Goal: Transaction & Acquisition: Subscribe to service/newsletter

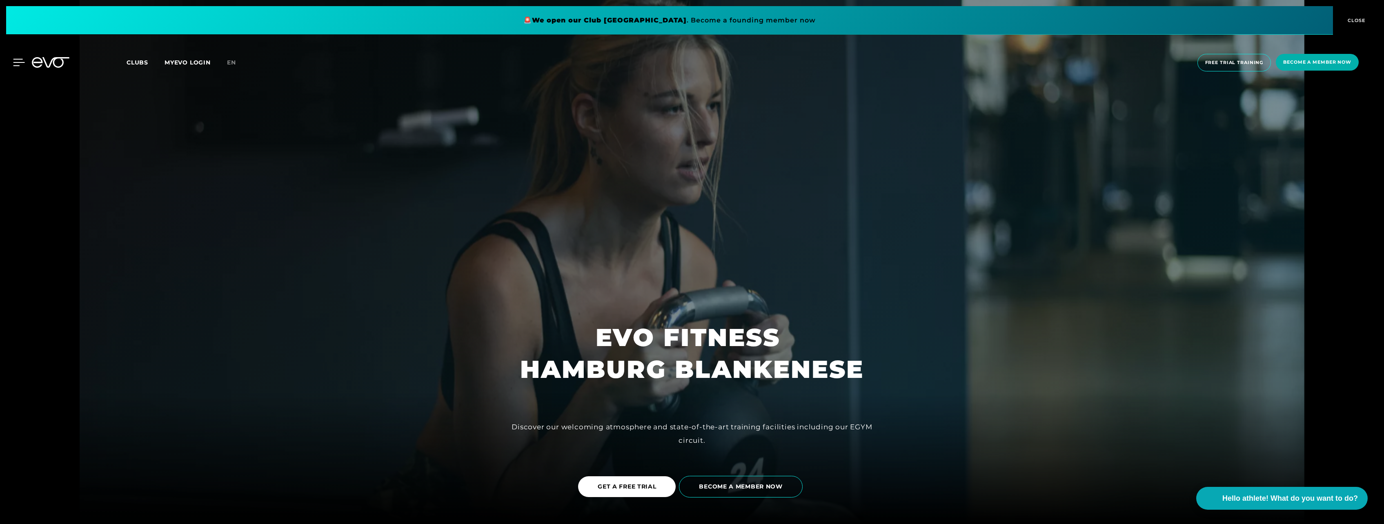
click at [19, 59] on icon at bounding box center [18, 62] width 11 height 7
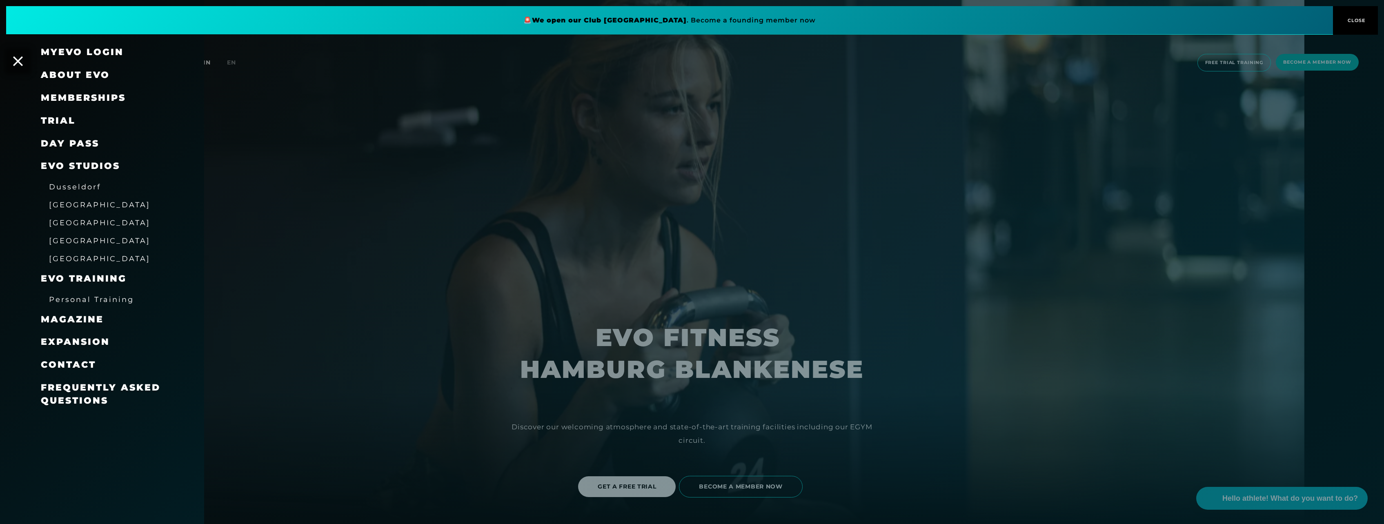
click at [80, 223] on span "[GEOGRAPHIC_DATA]" at bounding box center [99, 222] width 101 height 9
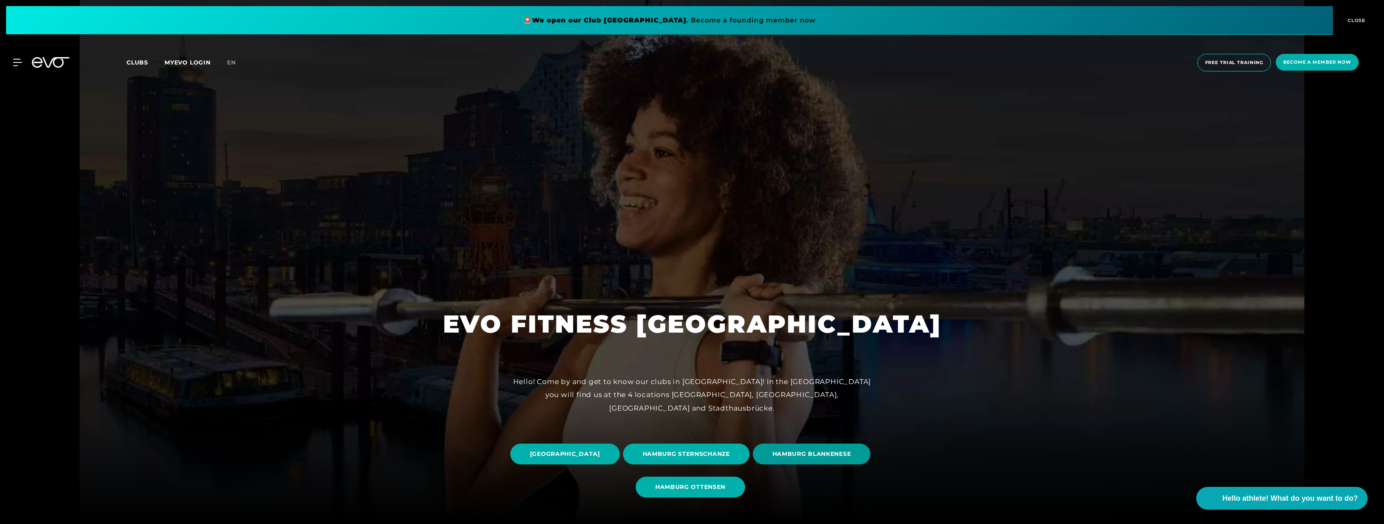
click at [772, 458] on span "HAMBURG BLANKENESE" at bounding box center [811, 454] width 79 height 9
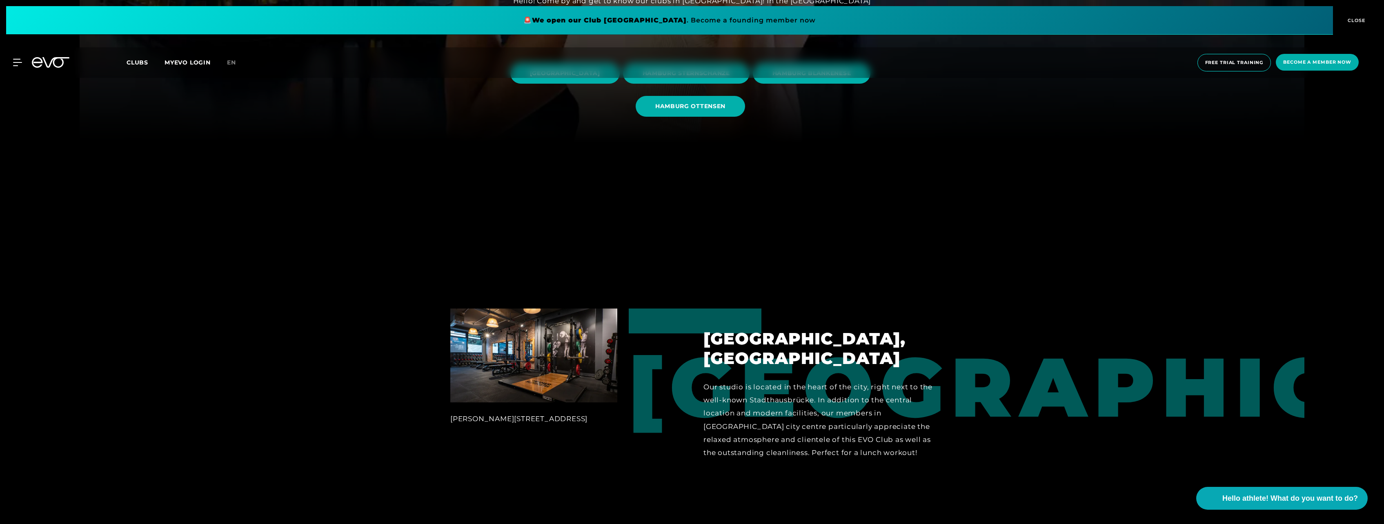
scroll to position [367, 0]
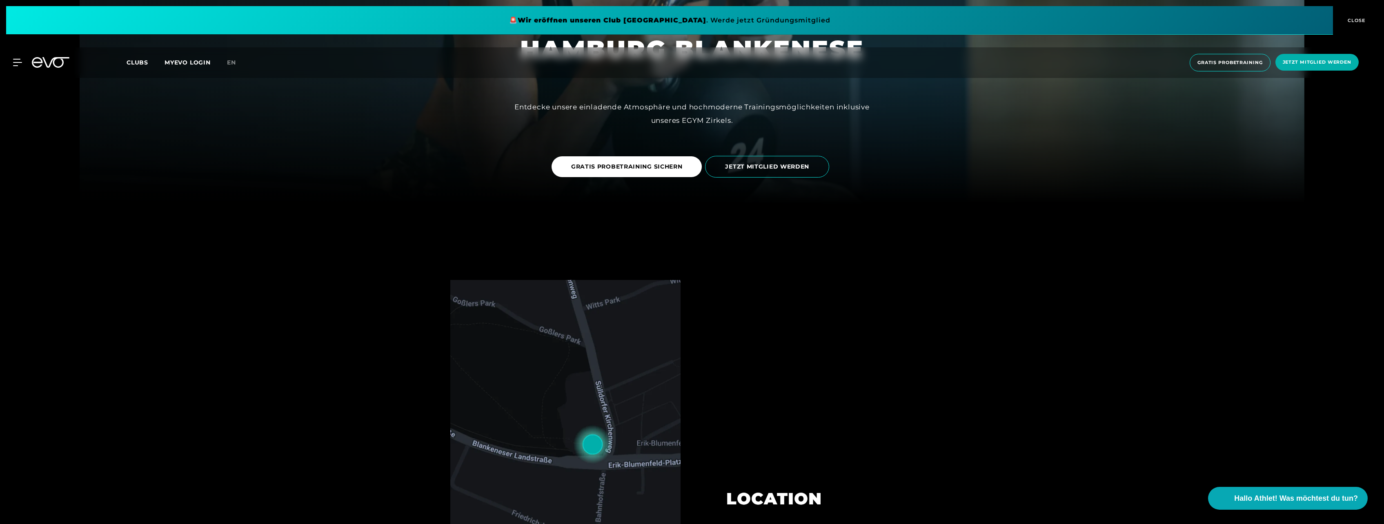
scroll to position [204, 0]
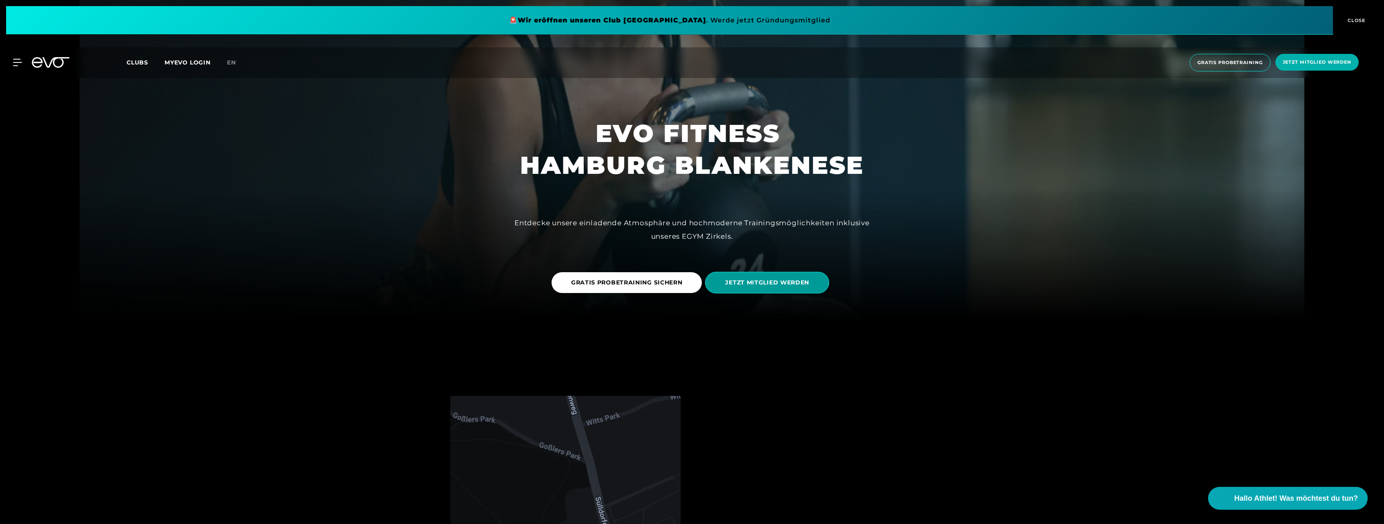
click at [790, 281] on span "JETZT MITGLIED WERDEN" at bounding box center [767, 282] width 84 height 9
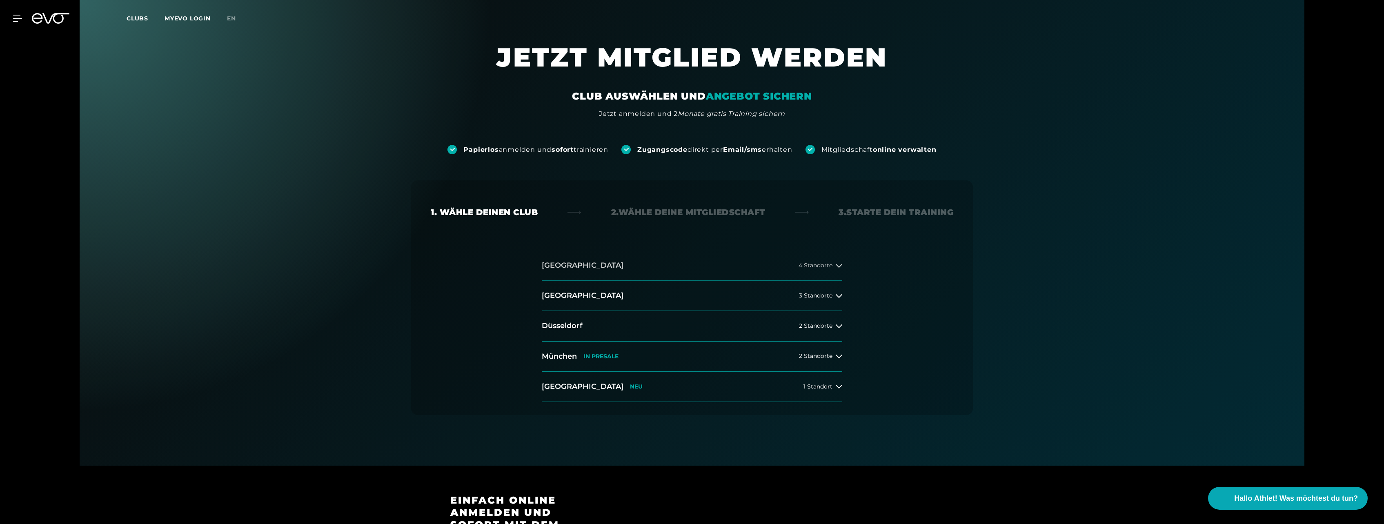
click at [839, 268] on icon at bounding box center [838, 265] width 7 height 7
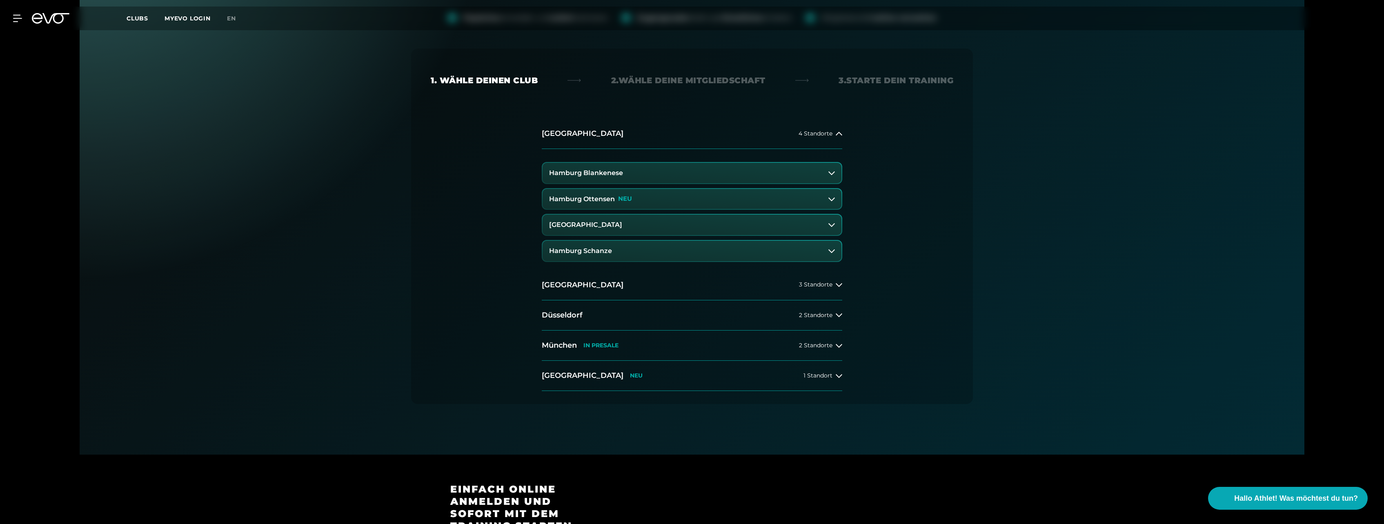
scroll to position [9, 0]
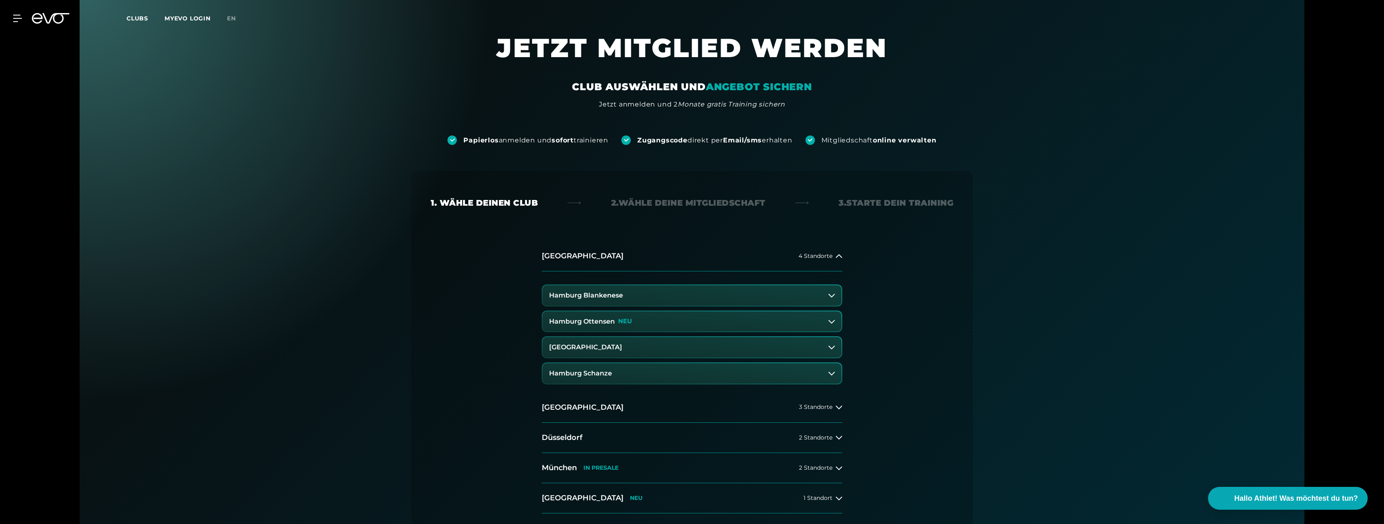
click at [827, 291] on button "Hamburg Blankenese" at bounding box center [691, 295] width 299 height 20
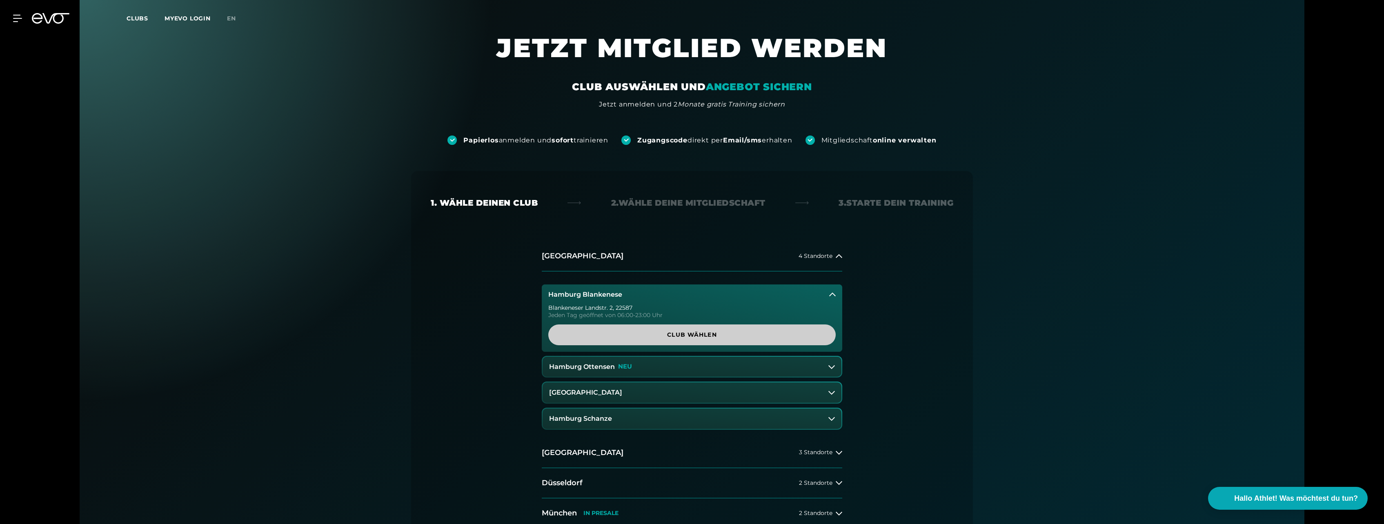
click at [720, 333] on span "Club wählen" at bounding box center [692, 335] width 248 height 9
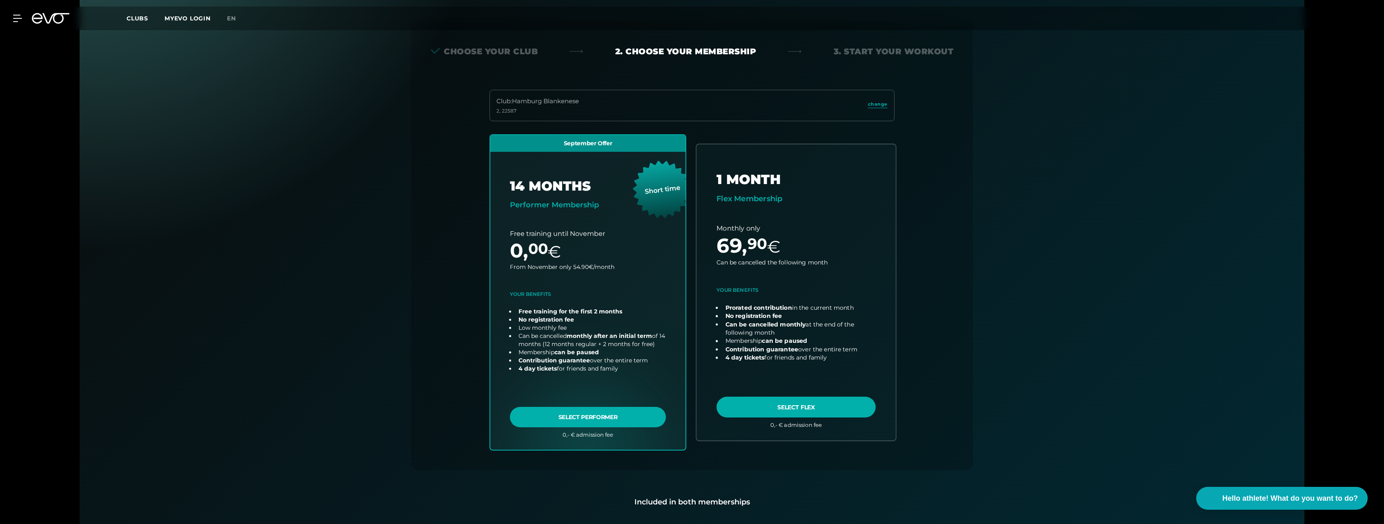
scroll to position [180, 0]
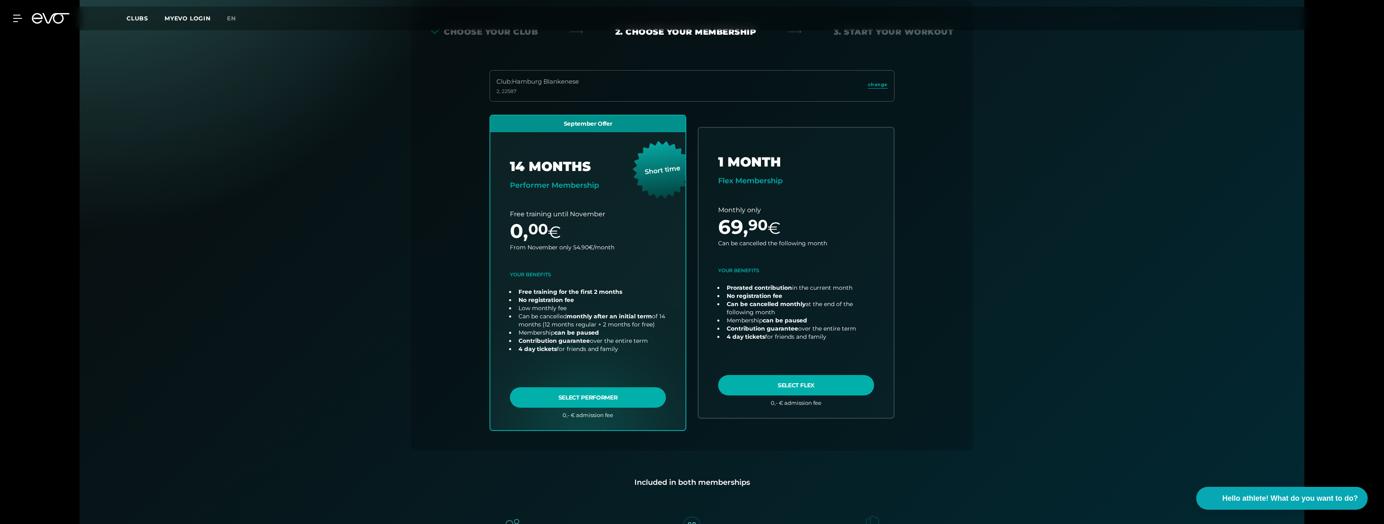
drag, startPoint x: 794, startPoint y: 289, endPoint x: 462, endPoint y: 266, distance: 333.4
click at [461, 265] on div "Club : Hamburg Blankenese 2, 22587 change September Offer 14 MONTHS Performer M…" at bounding box center [692, 260] width 522 height 380
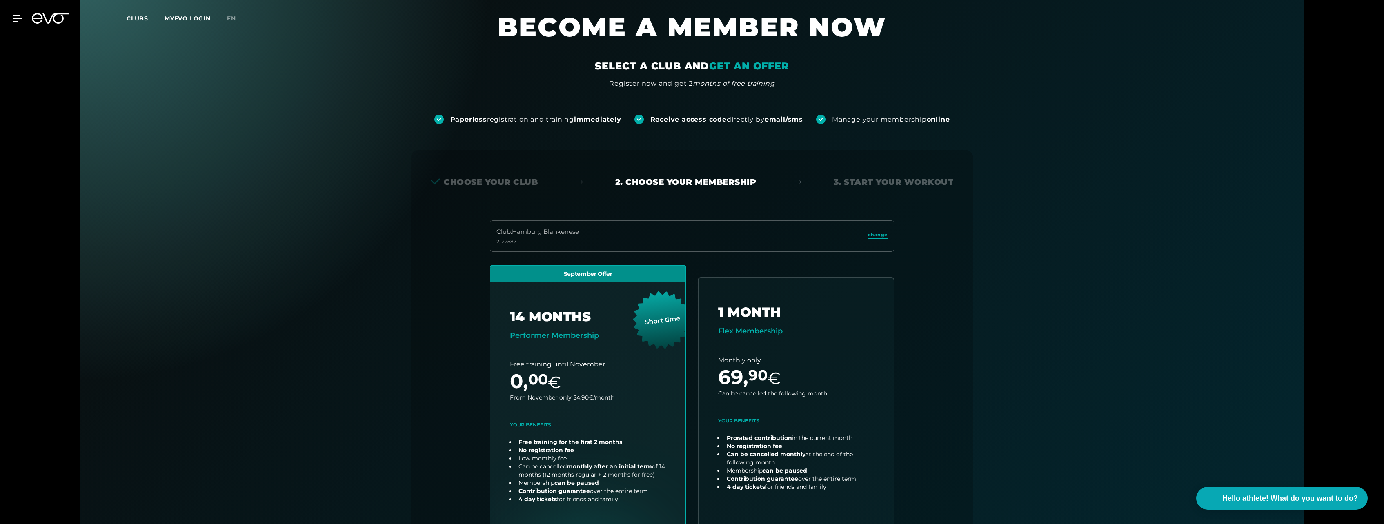
scroll to position [0, 0]
